Goal: Book appointment/travel/reservation

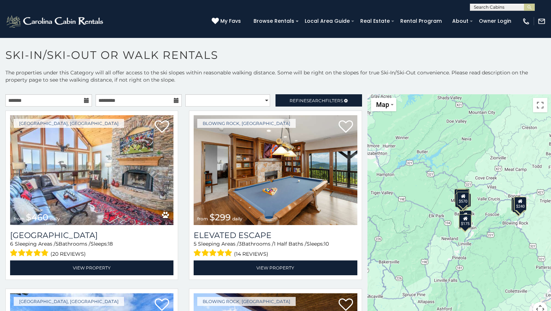
click at [85, 100] on icon at bounding box center [86, 100] width 5 height 5
click at [84, 102] on icon at bounding box center [86, 100] width 5 height 5
click at [55, 100] on input "text" at bounding box center [48, 100] width 87 height 12
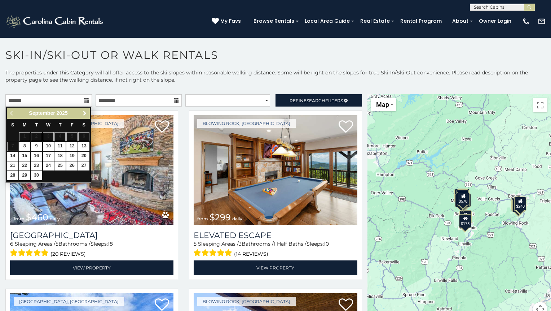
click at [84, 113] on span "Next" at bounding box center [85, 113] width 6 height 6
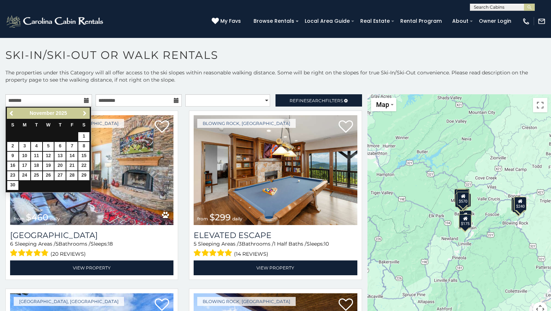
click at [84, 113] on span "Next" at bounding box center [85, 113] width 6 height 6
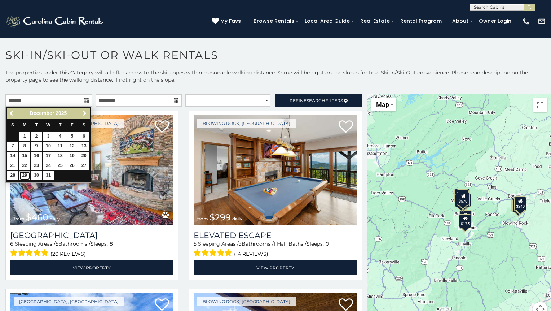
click at [28, 174] on link "29" at bounding box center [24, 175] width 11 height 9
type input "**********"
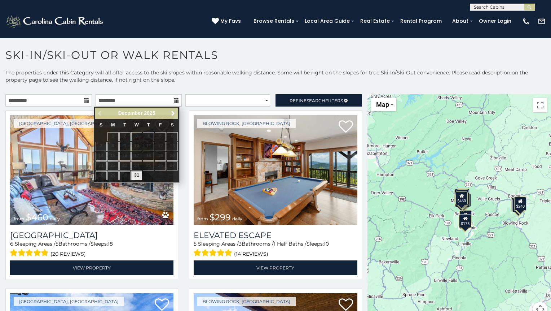
click at [174, 100] on icon at bounding box center [176, 100] width 5 height 5
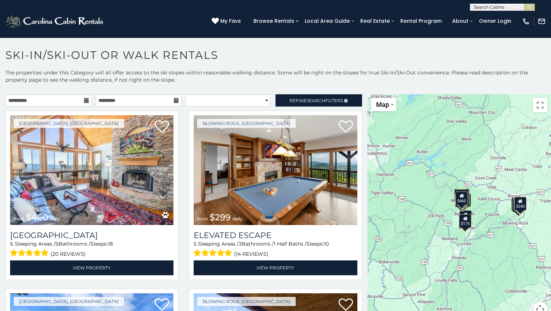
click at [174, 100] on icon at bounding box center [176, 100] width 5 height 5
click at [174, 99] on icon at bounding box center [176, 100] width 5 height 5
click at [123, 99] on input "text" at bounding box center [139, 100] width 87 height 12
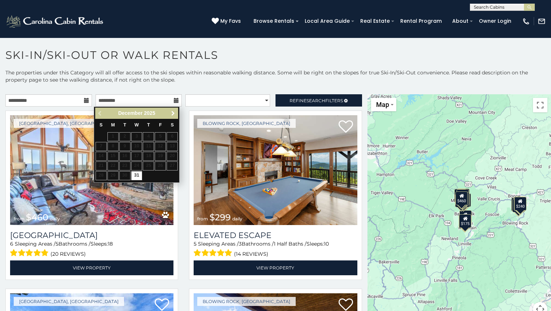
click at [173, 113] on span "Next" at bounding box center [173, 113] width 6 height 6
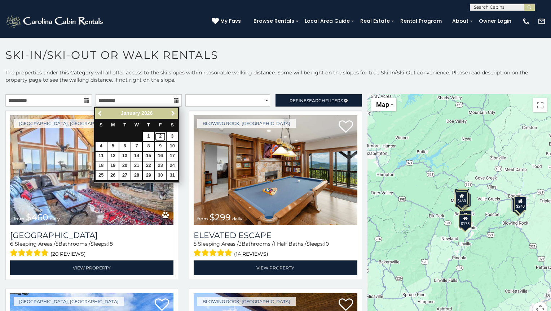
click at [159, 138] on link "2" at bounding box center [160, 136] width 11 height 9
type input "**********"
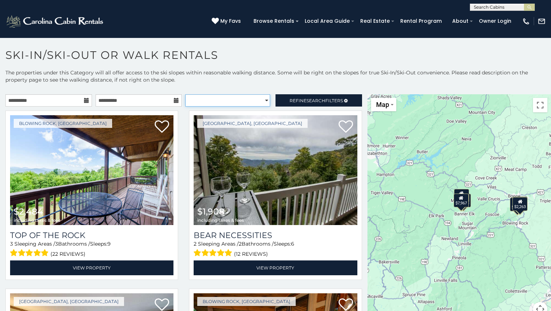
click at [259, 100] on select "**********" at bounding box center [227, 100] width 85 height 12
select select "*********"
click at [185, 94] on select "**********" at bounding box center [227, 100] width 85 height 12
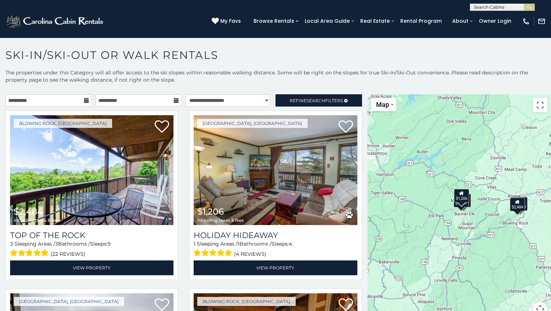
click at [457, 220] on div "$2,484 $1,206 $1,908 $2,085 $2,263 $7,967" at bounding box center [460, 209] width 184 height 231
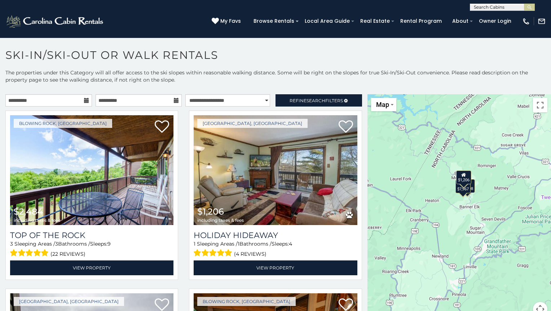
click at [462, 204] on div "$2,484 $1,206 $1,908 $2,085 $2,263 $7,967" at bounding box center [460, 209] width 184 height 231
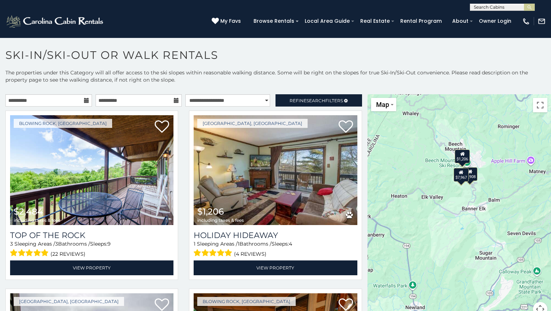
click at [462, 204] on div "$2,484 $1,206 $1,908 $2,085 $2,263 $7,967" at bounding box center [460, 209] width 184 height 231
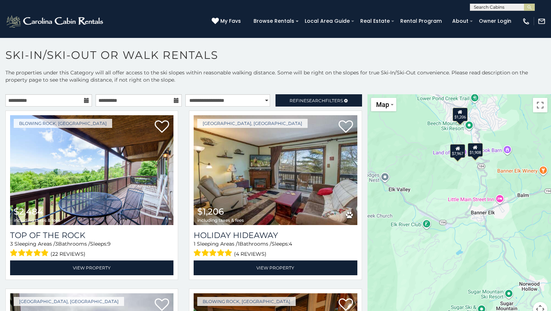
click at [463, 179] on div "$2,484 $1,206 $1,908 $2,085 $2,263 $7,967" at bounding box center [460, 209] width 184 height 231
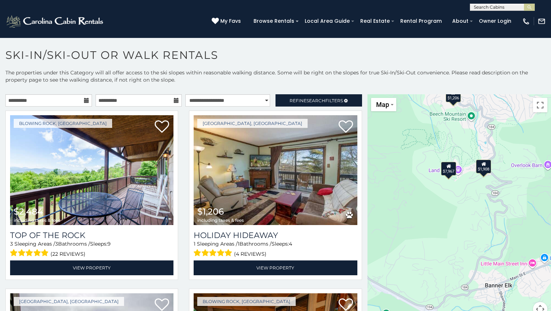
drag, startPoint x: 460, startPoint y: 160, endPoint x: 460, endPoint y: 228, distance: 67.8
click at [460, 228] on div "$2,484 $1,206 $1,908 $2,085 $2,263 $7,967" at bounding box center [460, 209] width 184 height 231
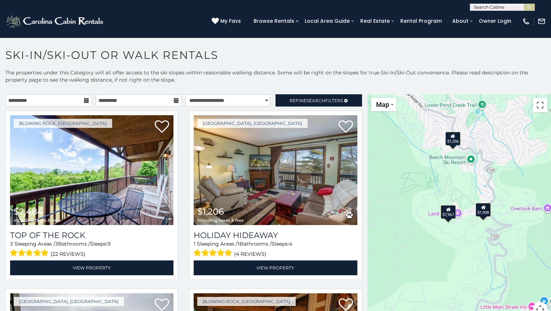
drag, startPoint x: 452, startPoint y: 176, endPoint x: 451, endPoint y: 194, distance: 18.1
click at [451, 194] on div "$2,484 $1,206 $1,908 $2,085 $2,263 $7,967" at bounding box center [460, 209] width 184 height 231
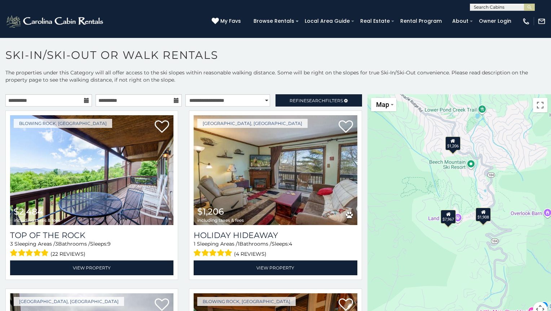
click at [451, 194] on div "$2,484 $1,206 $1,908 $2,085 $2,263 $7,967" at bounding box center [460, 209] width 184 height 231
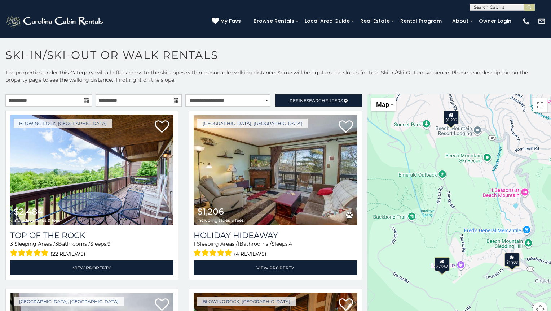
drag, startPoint x: 451, startPoint y: 194, endPoint x: 449, endPoint y: 214, distance: 19.9
click at [450, 214] on div "$2,484 $1,206 $1,908 $2,085 $2,263 $7,967" at bounding box center [460, 209] width 184 height 231
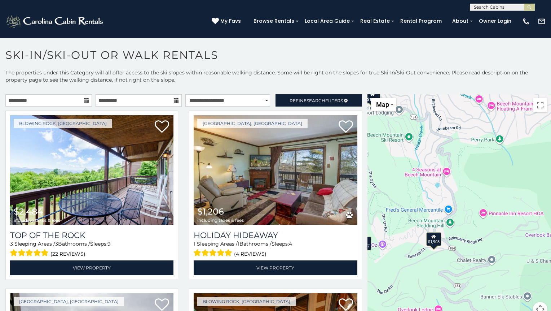
drag, startPoint x: 467, startPoint y: 208, endPoint x: 403, endPoint y: 191, distance: 65.6
click at [399, 189] on div "$2,484 $1,206 $1,908 $2,085 $2,263 $7,967" at bounding box center [460, 209] width 184 height 231
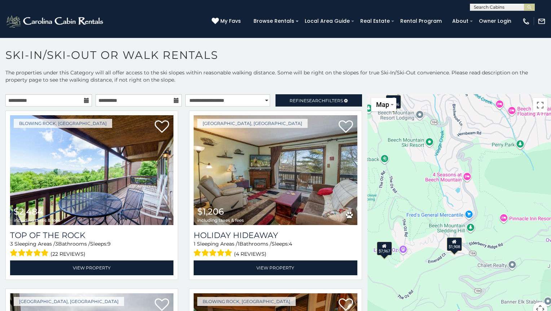
click at [454, 247] on div "$1,908" at bounding box center [454, 244] width 15 height 14
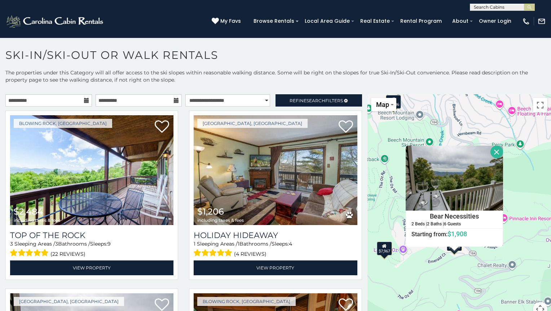
click at [452, 243] on div "Bear Necessities 2 Beds | 2 Baths | 6 Guests Distance from your point: %dist% %…" at bounding box center [454, 195] width 97 height 101
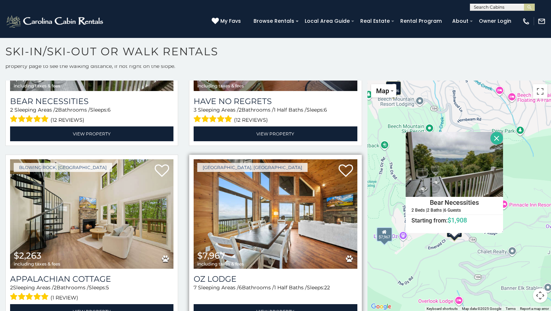
scroll to position [312, 0]
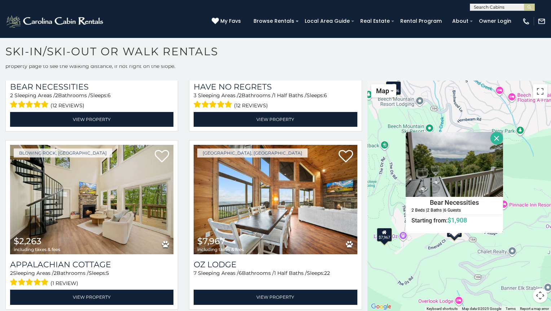
click at [496, 134] on button "Close" at bounding box center [497, 138] width 13 height 13
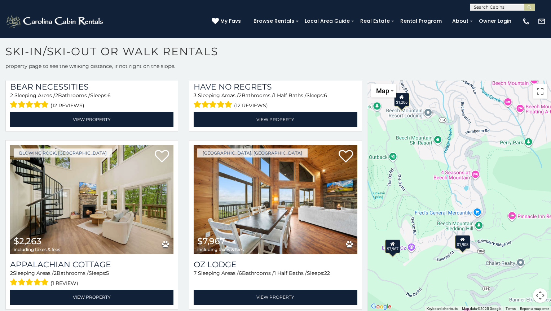
drag, startPoint x: 432, startPoint y: 182, endPoint x: 444, endPoint y: 196, distance: 18.4
click at [444, 196] on div "$2,484 $1,206 $1,908 $2,085 $2,263 $7,967" at bounding box center [460, 195] width 184 height 231
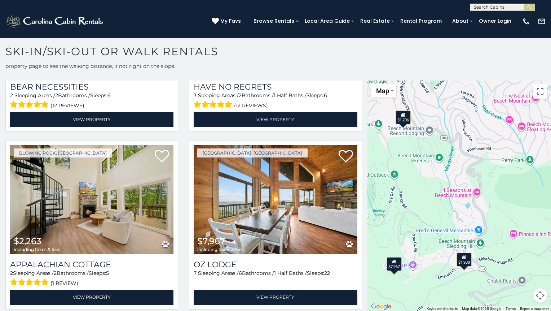
drag, startPoint x: 507, startPoint y: 205, endPoint x: 505, endPoint y: 222, distance: 16.4
click at [505, 222] on div "$2,484 $1,206 $1,908 $2,085 $2,263 $7,967" at bounding box center [460, 195] width 184 height 231
